Goal: Use online tool/utility: Utilize a website feature to perform a specific function

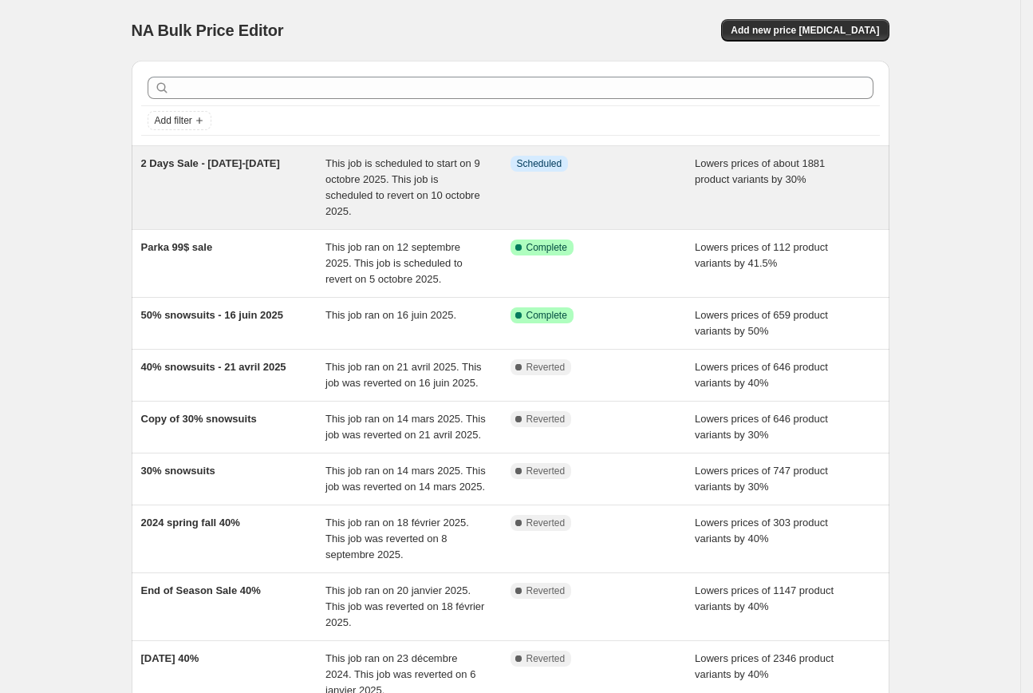
click at [226, 168] on span "2 Days Sale - [DATE]-[DATE]" at bounding box center [210, 163] width 139 height 12
select select "percentage"
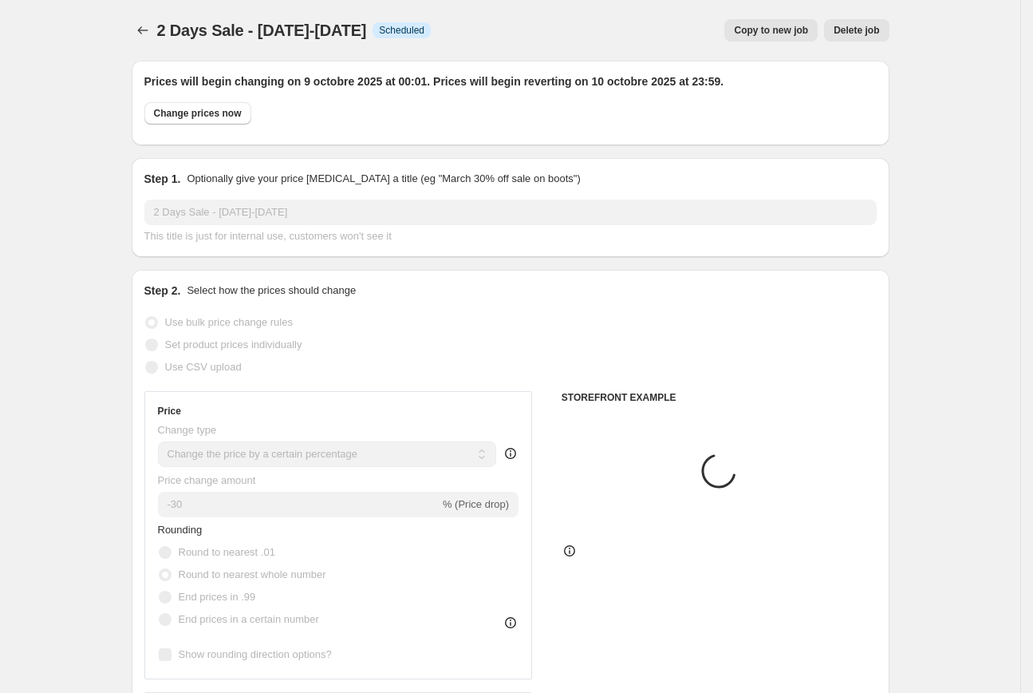
select select "tag"
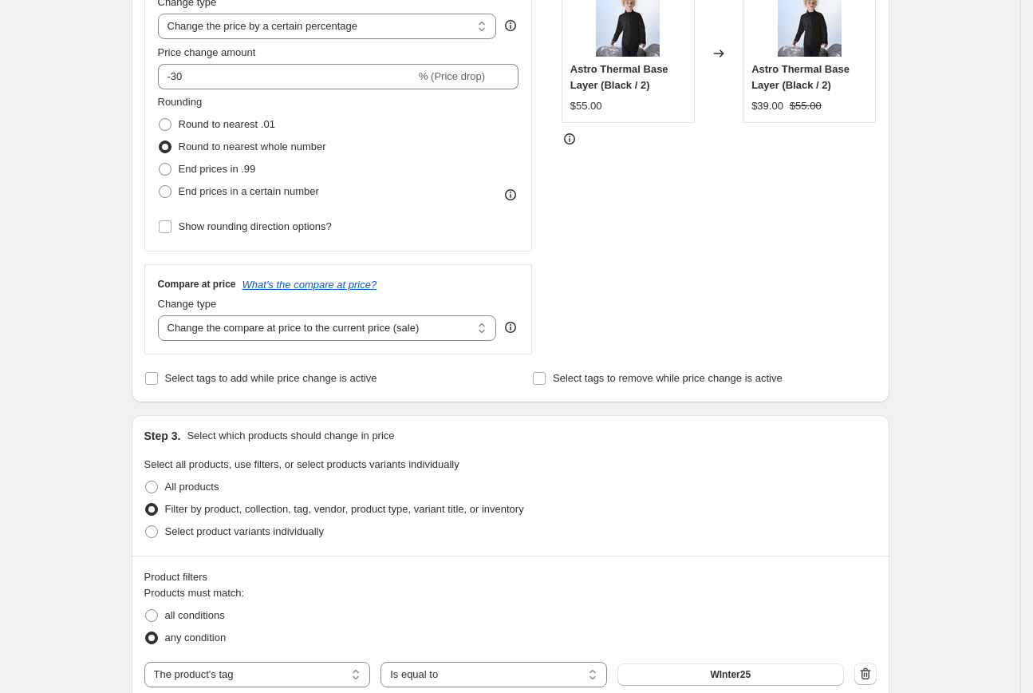
scroll to position [289, 0]
